Goal: Task Accomplishment & Management: Manage account settings

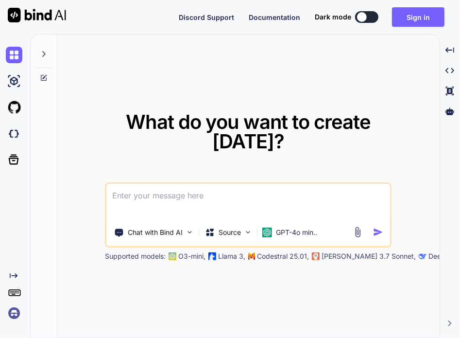
click at [13, 313] on img at bounding box center [14, 313] width 17 height 17
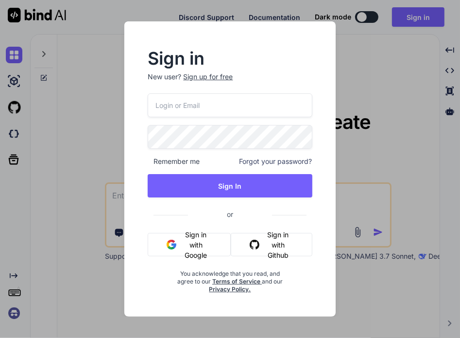
click at [173, 101] on input "email" at bounding box center [230, 105] width 164 height 24
paste input "[EMAIL_ADDRESS][DOMAIN_NAME]"
type input "[EMAIL_ADDRESS][DOMAIN_NAME]"
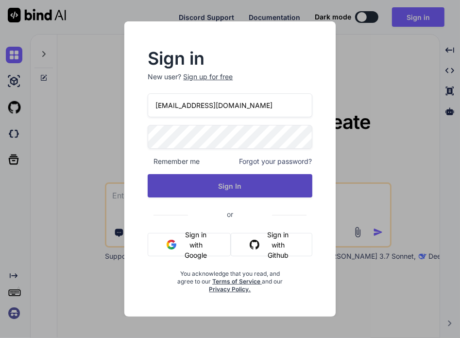
click at [247, 176] on button "Sign In" at bounding box center [230, 185] width 164 height 23
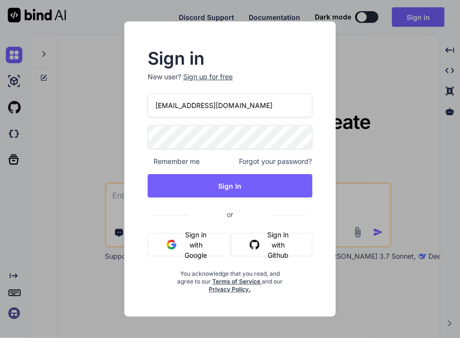
click at [366, 138] on div "Sign in New user? Sign up for free [EMAIL_ADDRESS][DOMAIN_NAME] Remember me For…" at bounding box center [230, 169] width 460 height 338
